Goal: Transaction & Acquisition: Book appointment/travel/reservation

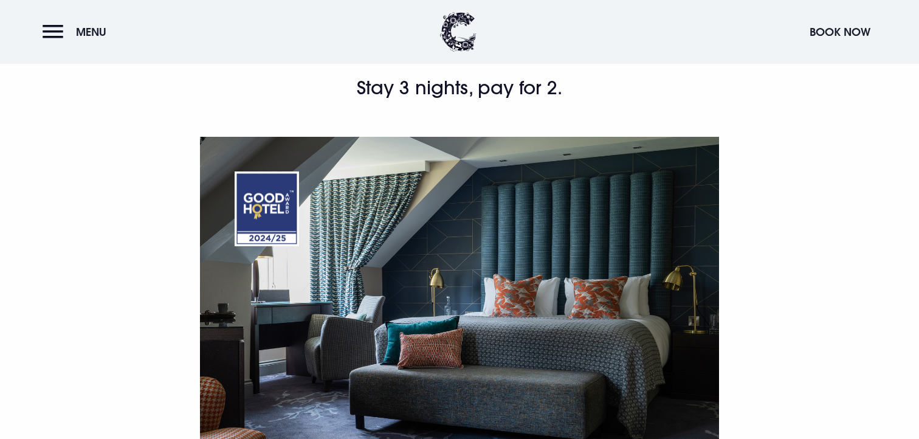
scroll to position [748, 0]
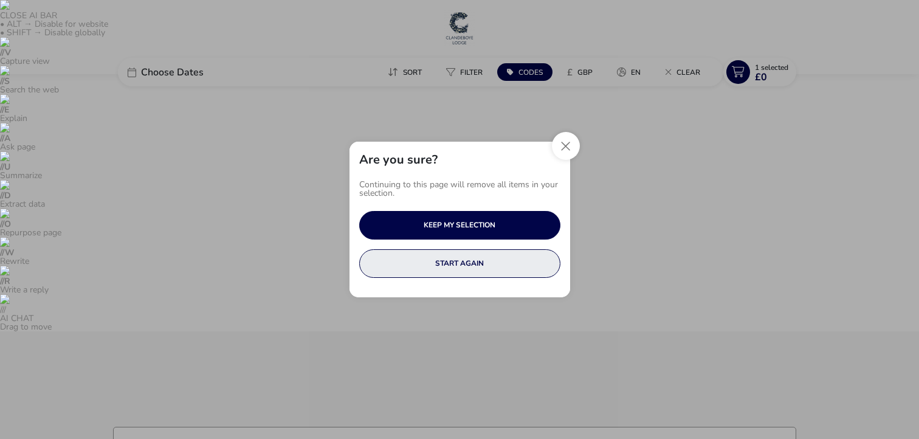
click at [466, 268] on button "START AGAIN" at bounding box center [459, 263] width 201 height 29
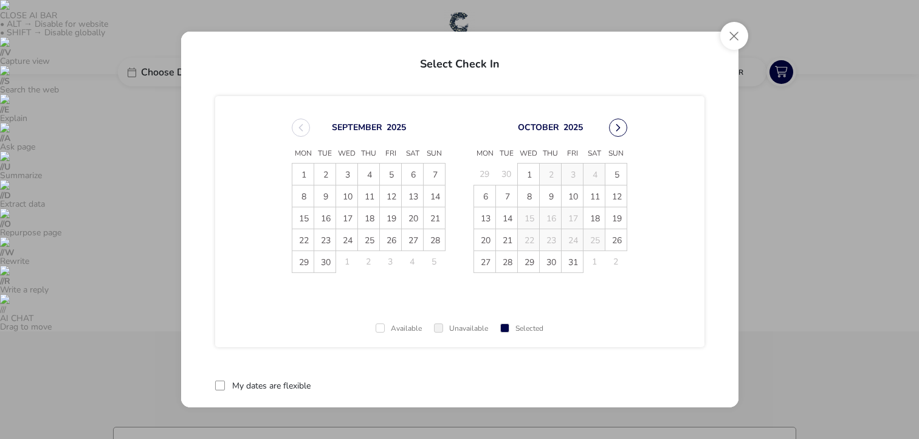
click at [618, 123] on button "Next Month" at bounding box center [618, 128] width 18 height 18
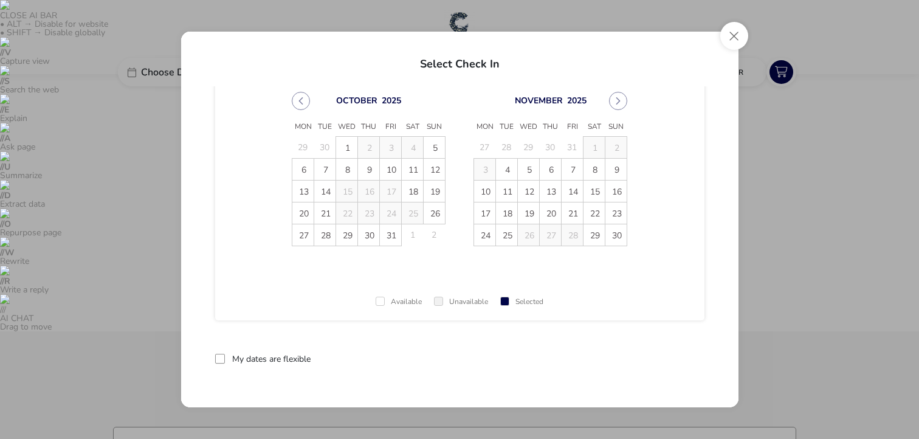
click at [740, 21] on div "Select Check In October 2025 Mon Tue Wed Thu Fri Sat Sun 29 30 1 2 3 4 5 6 7 8 …" at bounding box center [459, 219] width 919 height 439
click at [737, 36] on button "Close" at bounding box center [734, 36] width 28 height 28
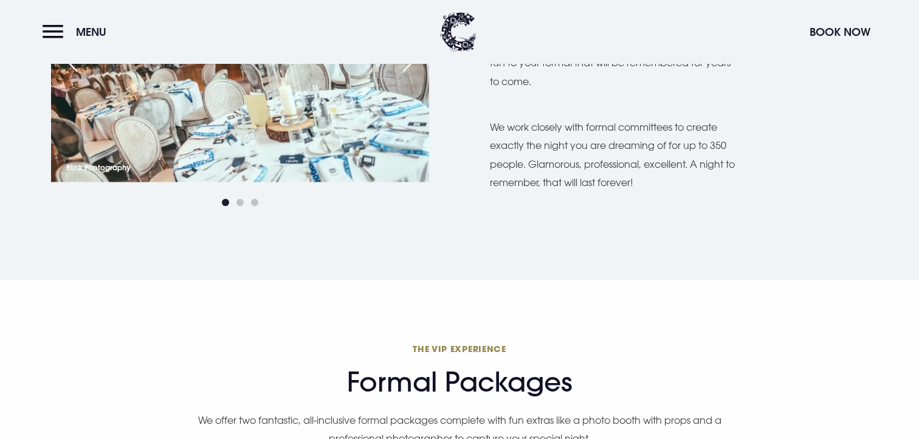
scroll to position [917, 0]
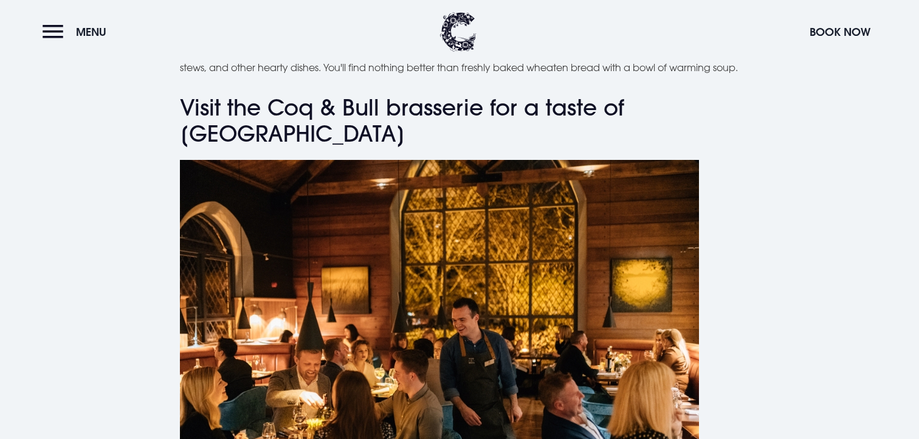
scroll to position [3885, 0]
